Goal: Navigation & Orientation: Find specific page/section

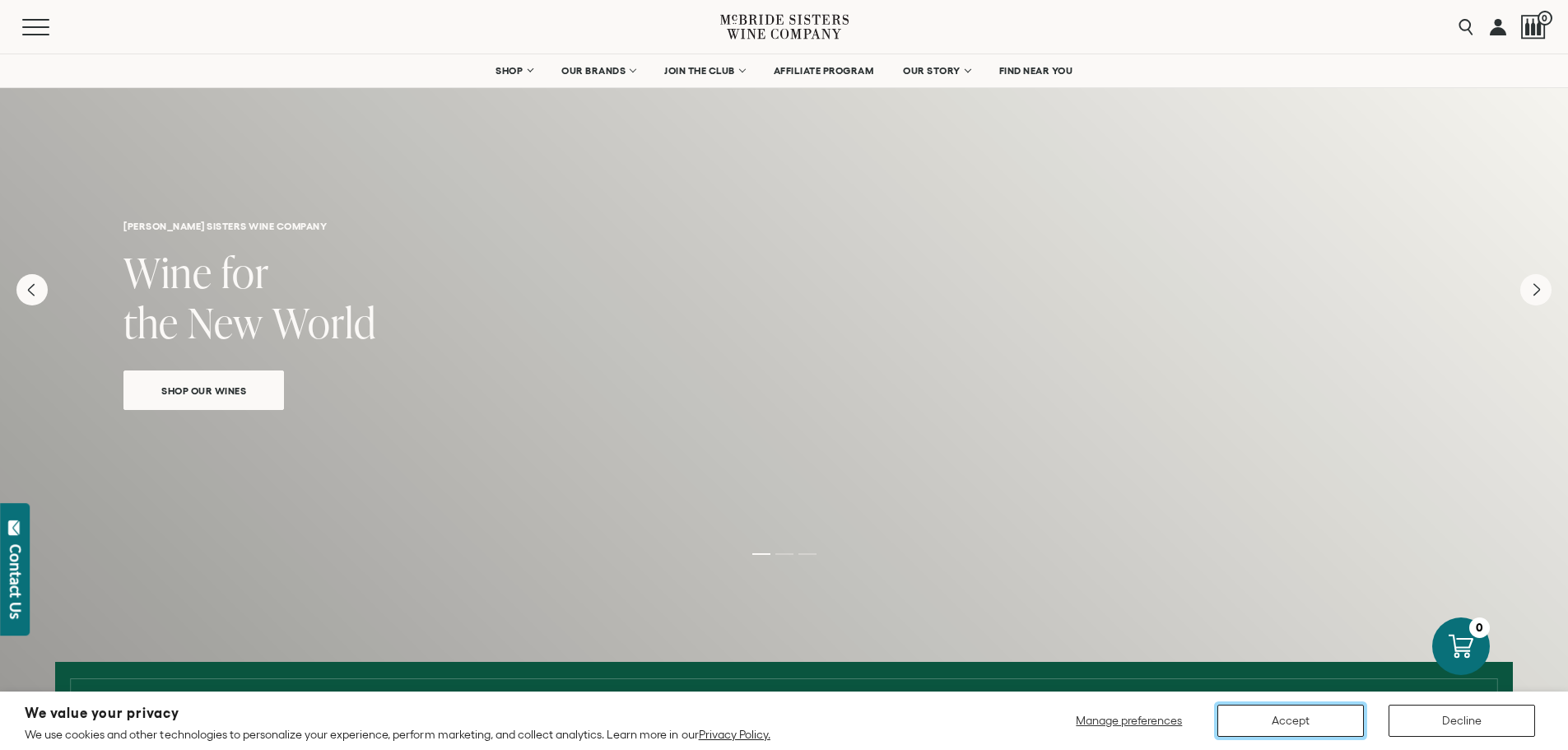
click at [1310, 716] on button "Accept" at bounding box center [1291, 720] width 147 height 32
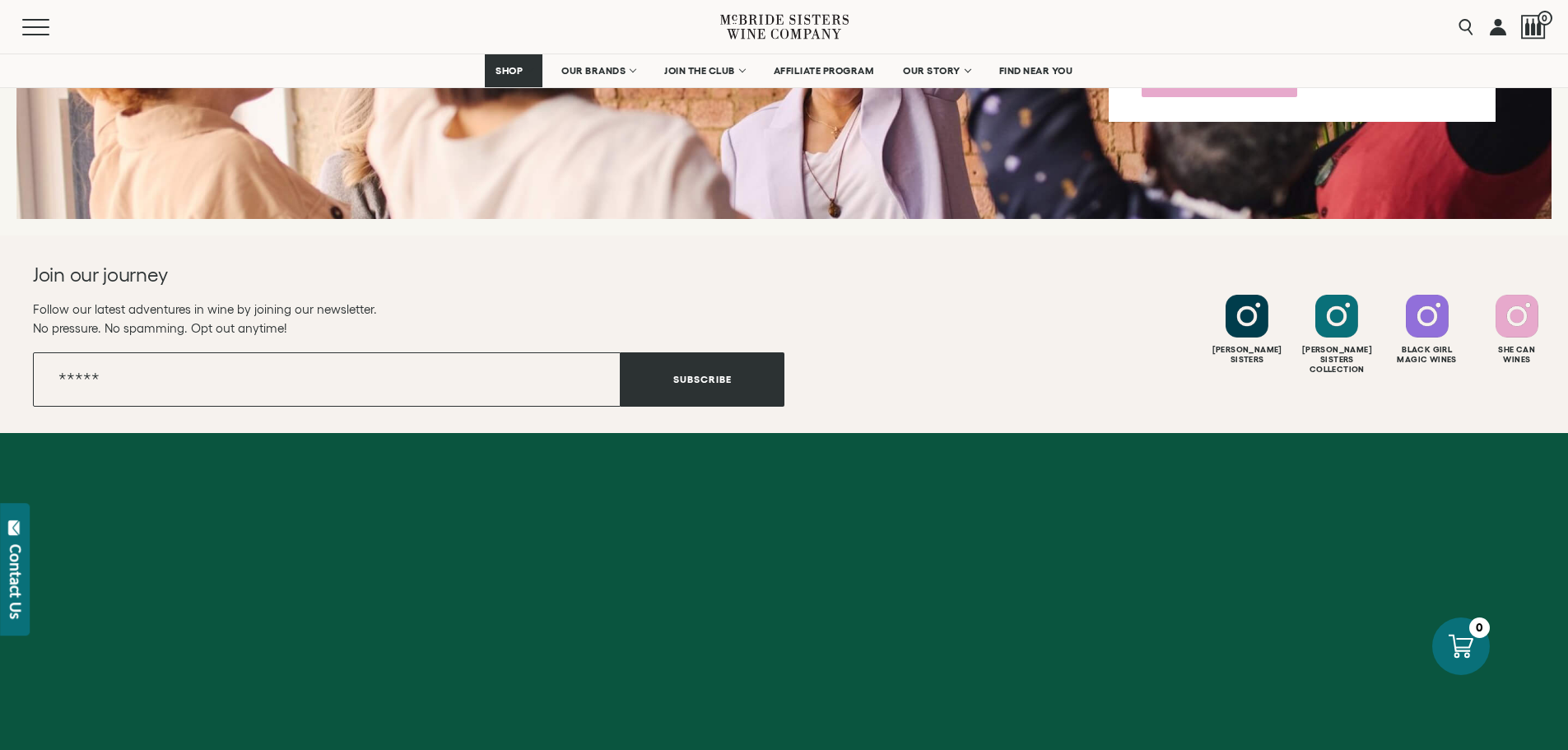
scroll to position [6558, 0]
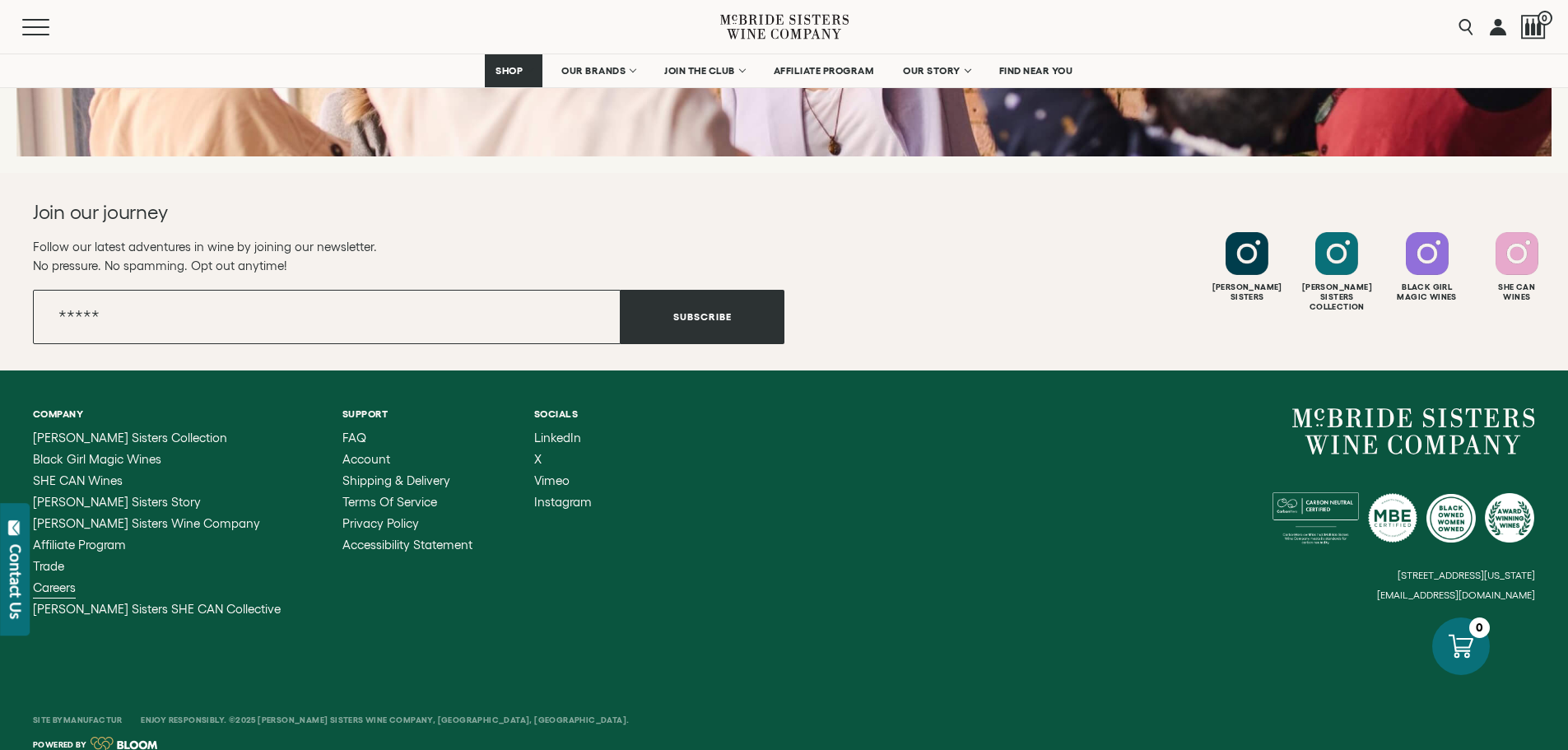
click at [67, 580] on span "Careers" at bounding box center [54, 587] width 43 height 14
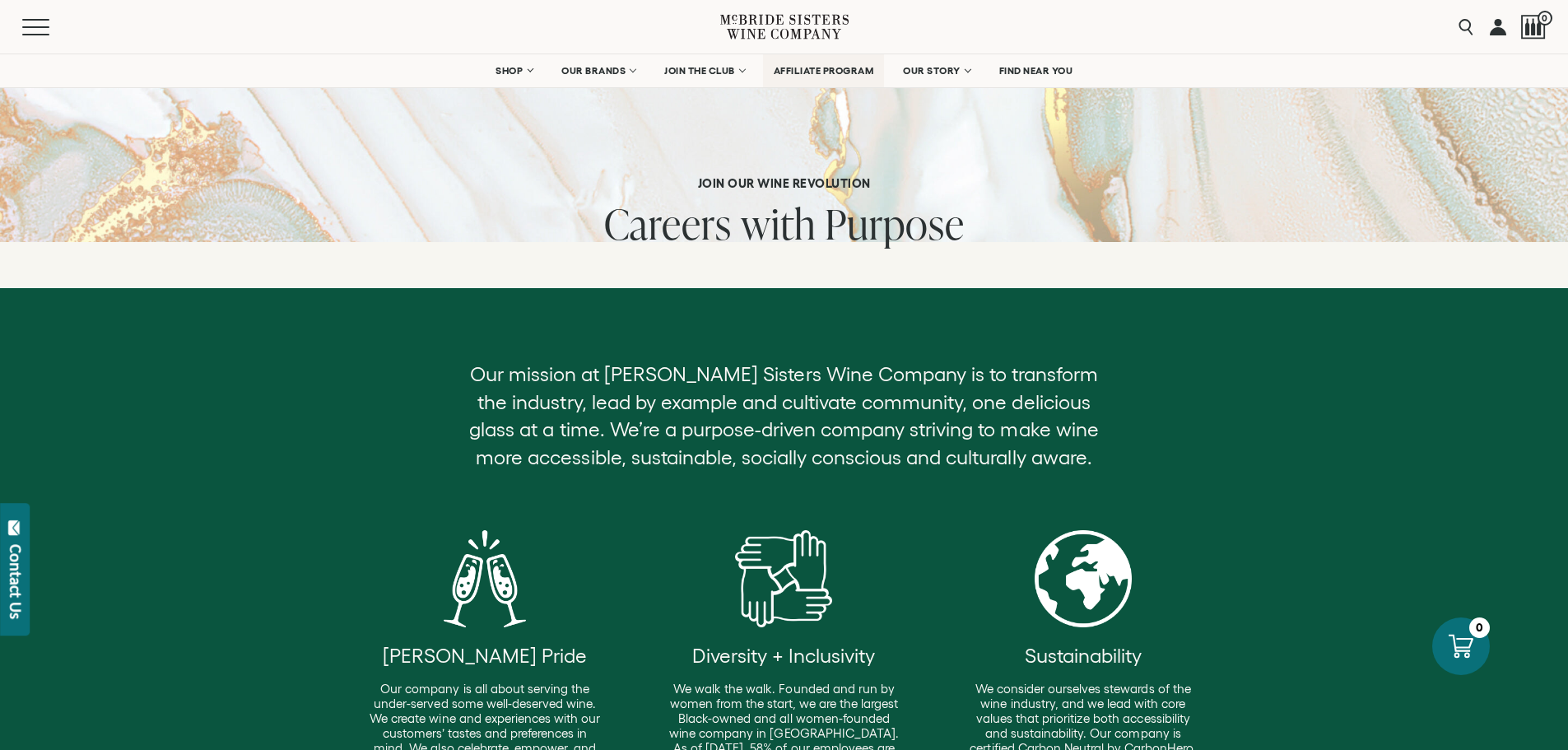
click at [808, 73] on span "AFFILIATE PROGRAM" at bounding box center [823, 71] width 101 height 12
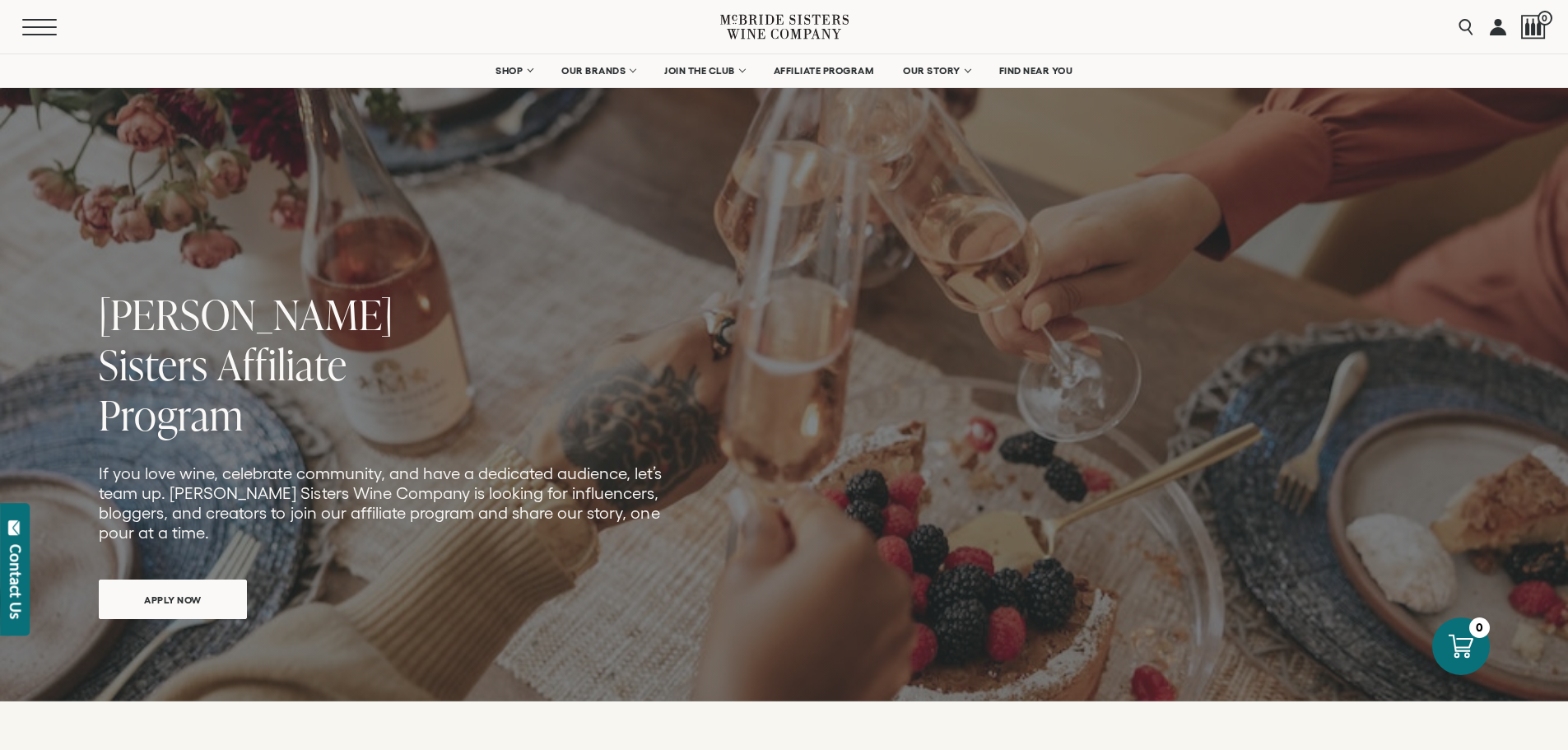
click at [36, 30] on button "Menu" at bounding box center [52, 27] width 59 height 16
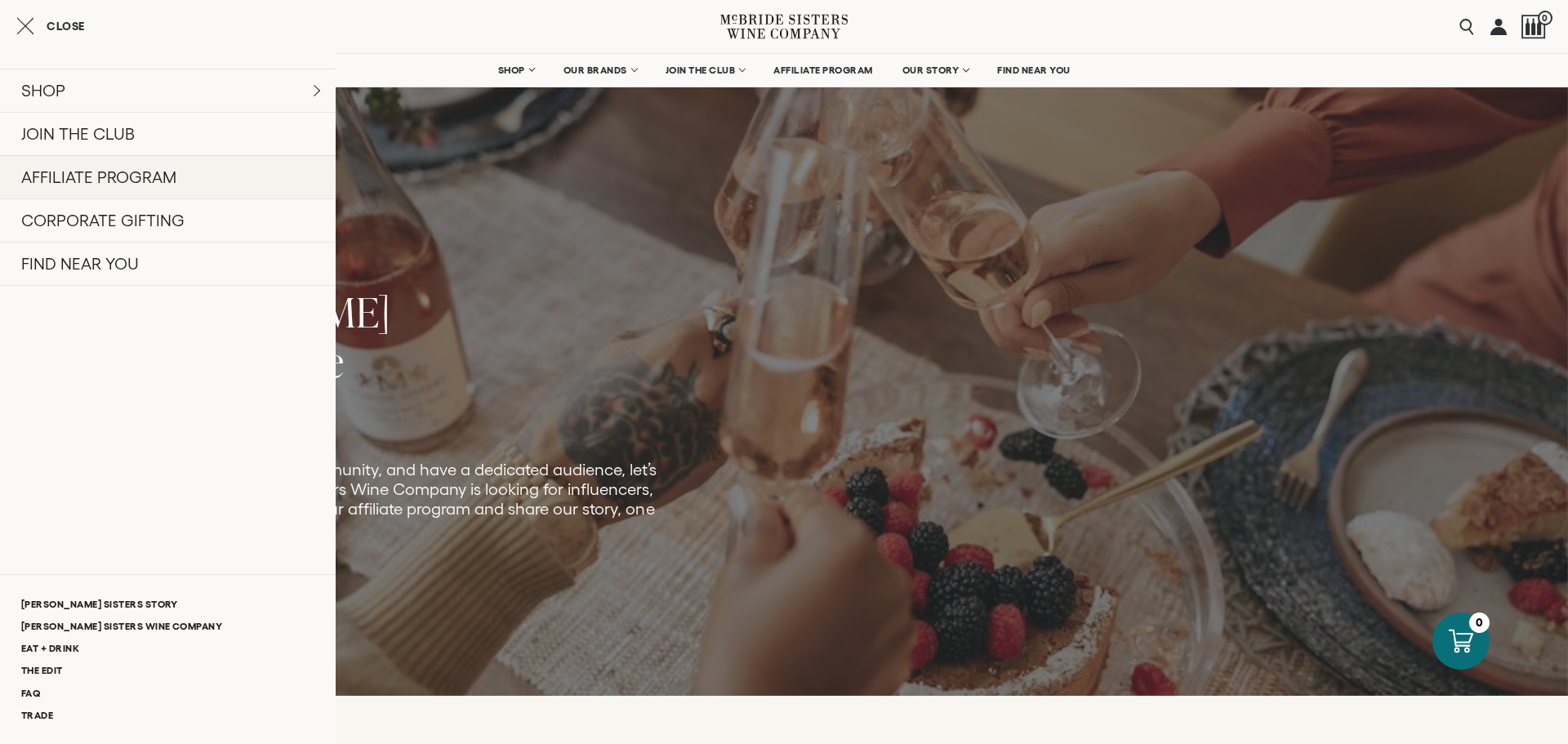
click at [102, 185] on link "AFFILIATE PROGRAM" at bounding box center [167, 176] width 336 height 43
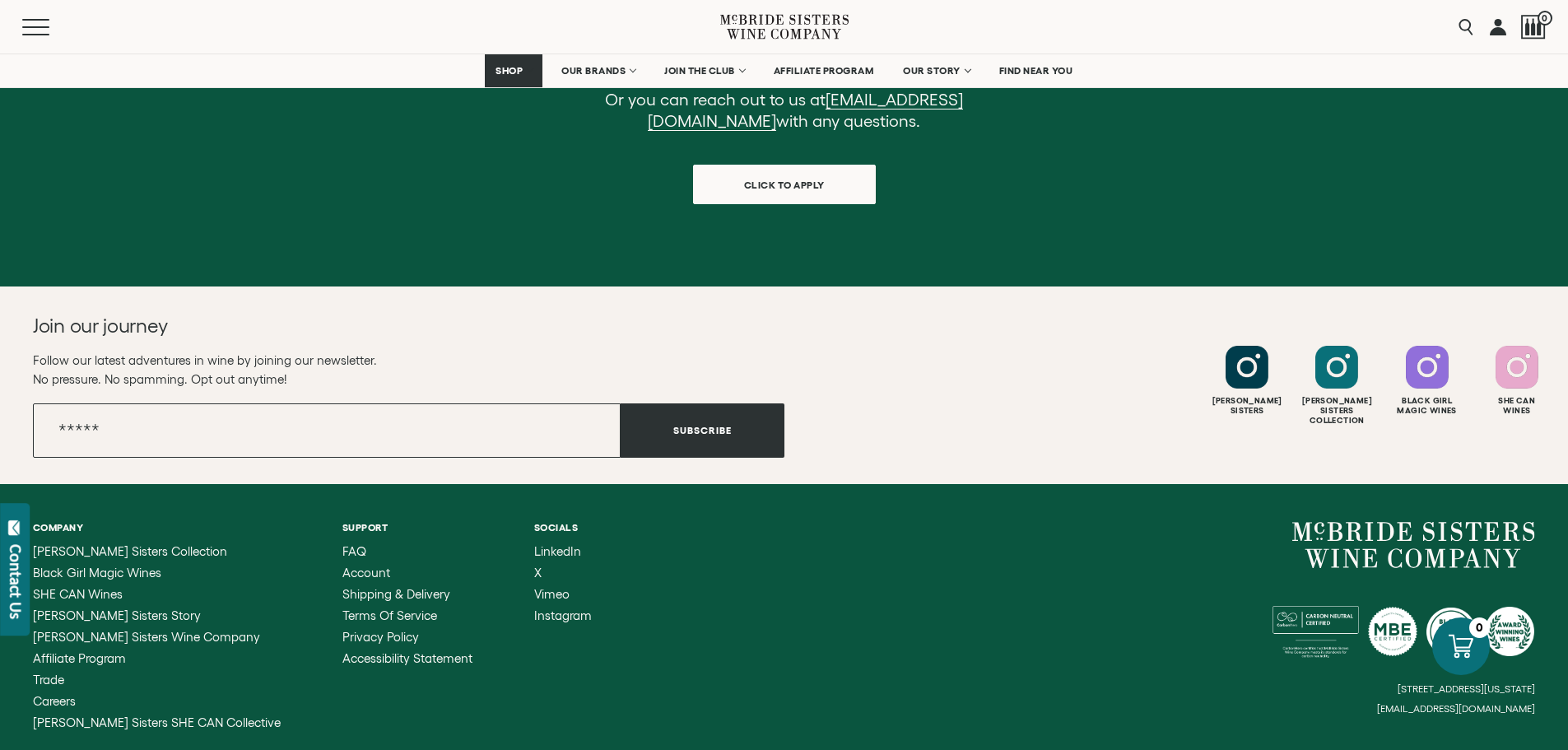
scroll to position [1843, 0]
